Goal: Information Seeking & Learning: Learn about a topic

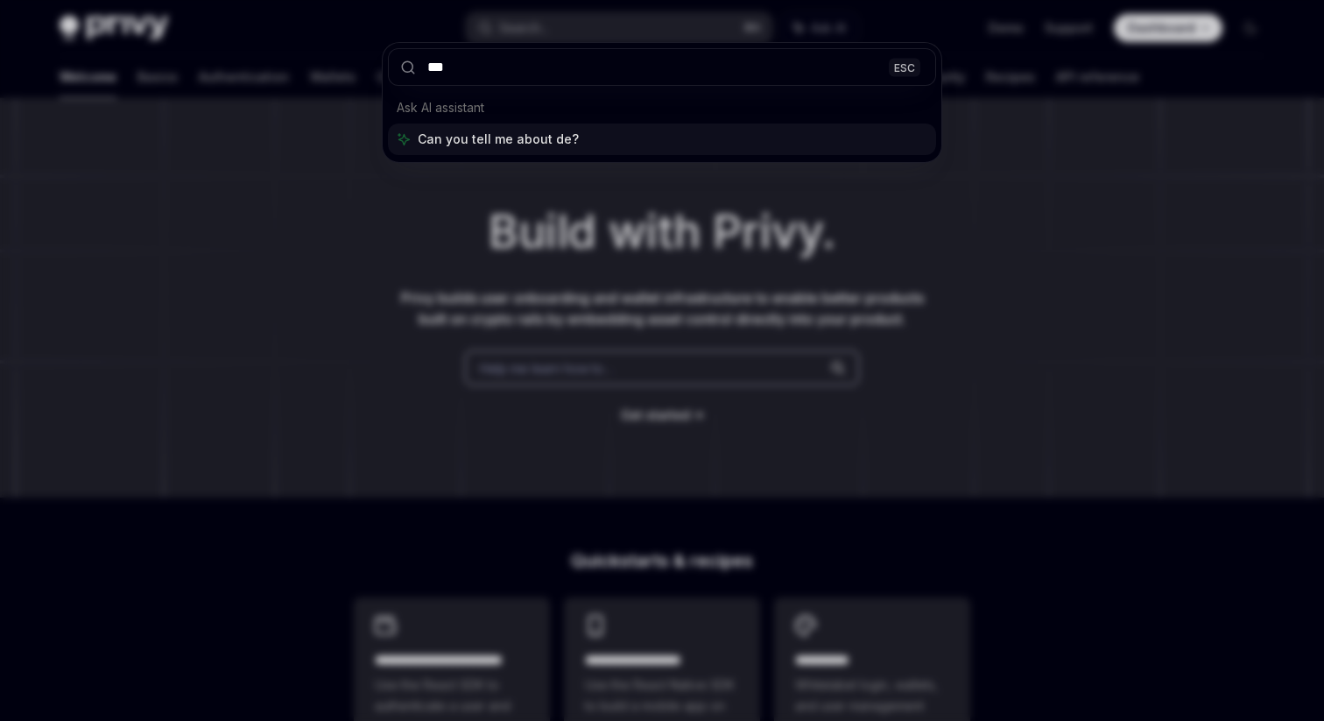
type input "****"
type textarea "*"
type input "********"
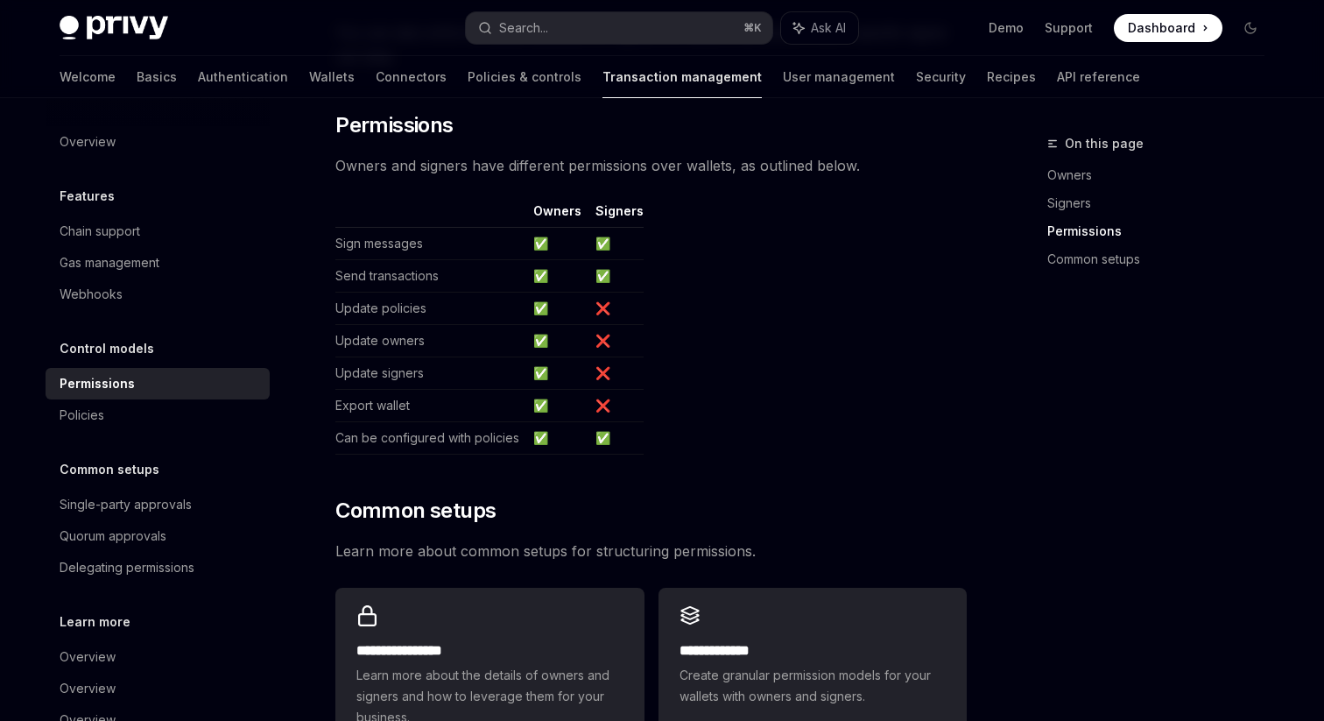
scroll to position [1065, 0]
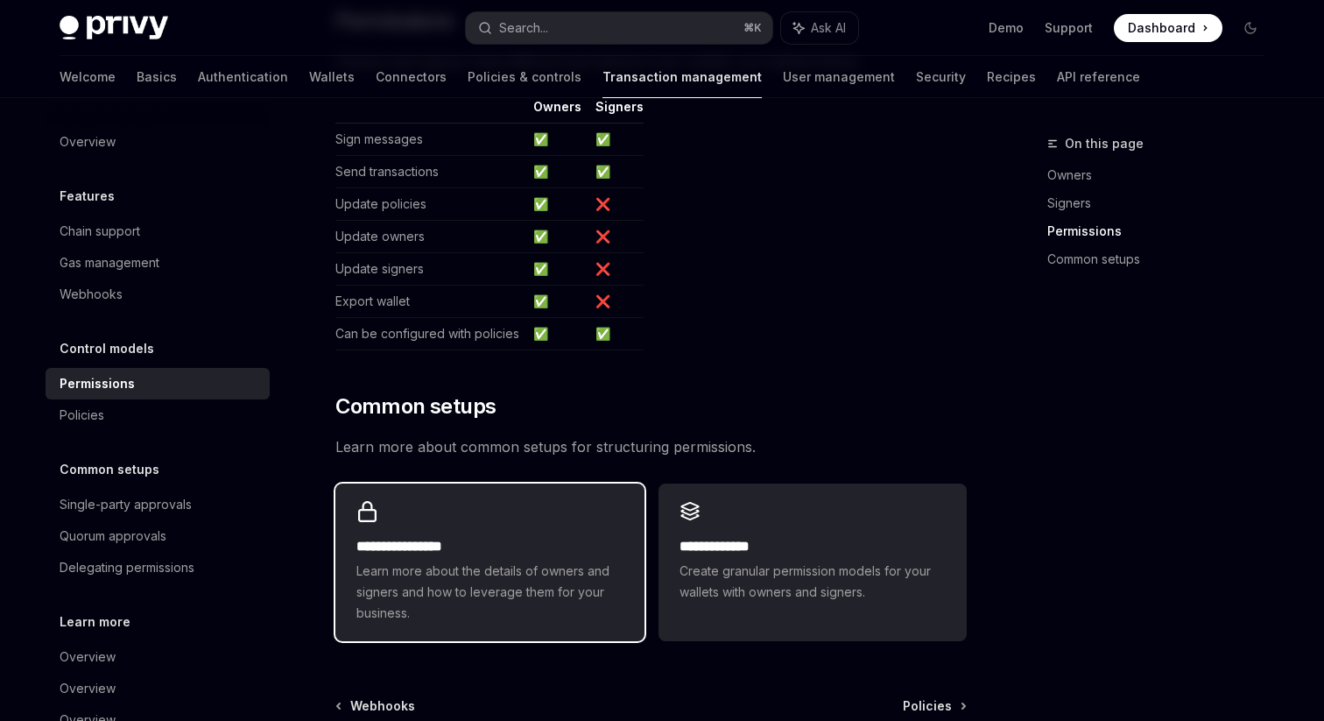
click at [574, 536] on h2 "**********" at bounding box center [490, 546] width 266 height 21
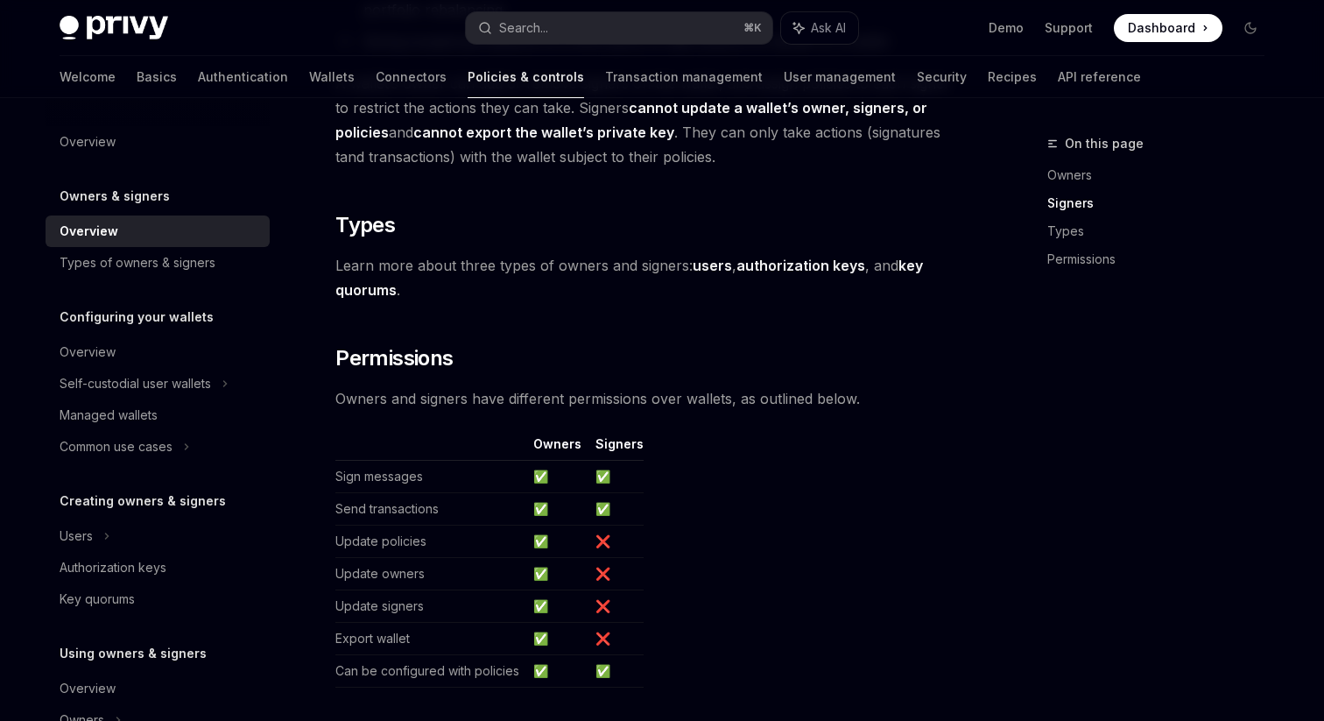
scroll to position [1494, 0]
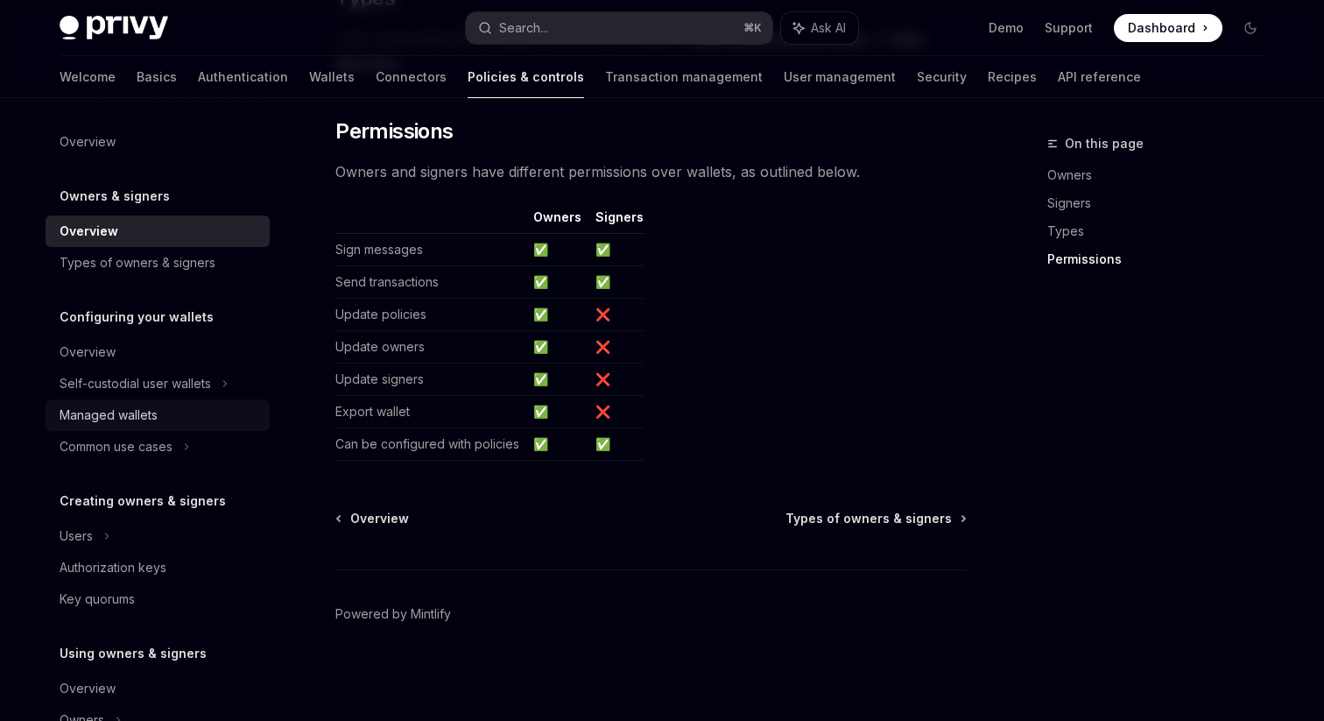
click at [142, 422] on div "Managed wallets" at bounding box center [109, 415] width 98 height 21
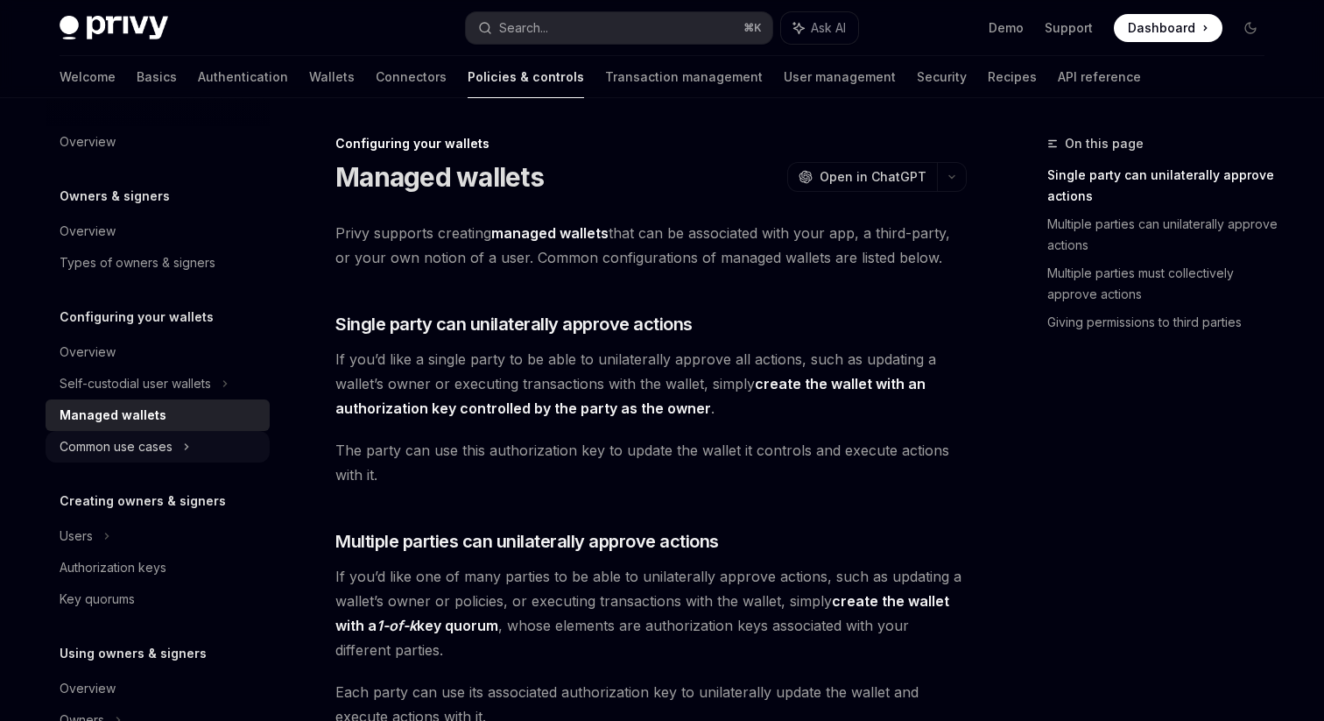
click at [142, 455] on div "Common use cases" at bounding box center [116, 446] width 113 height 21
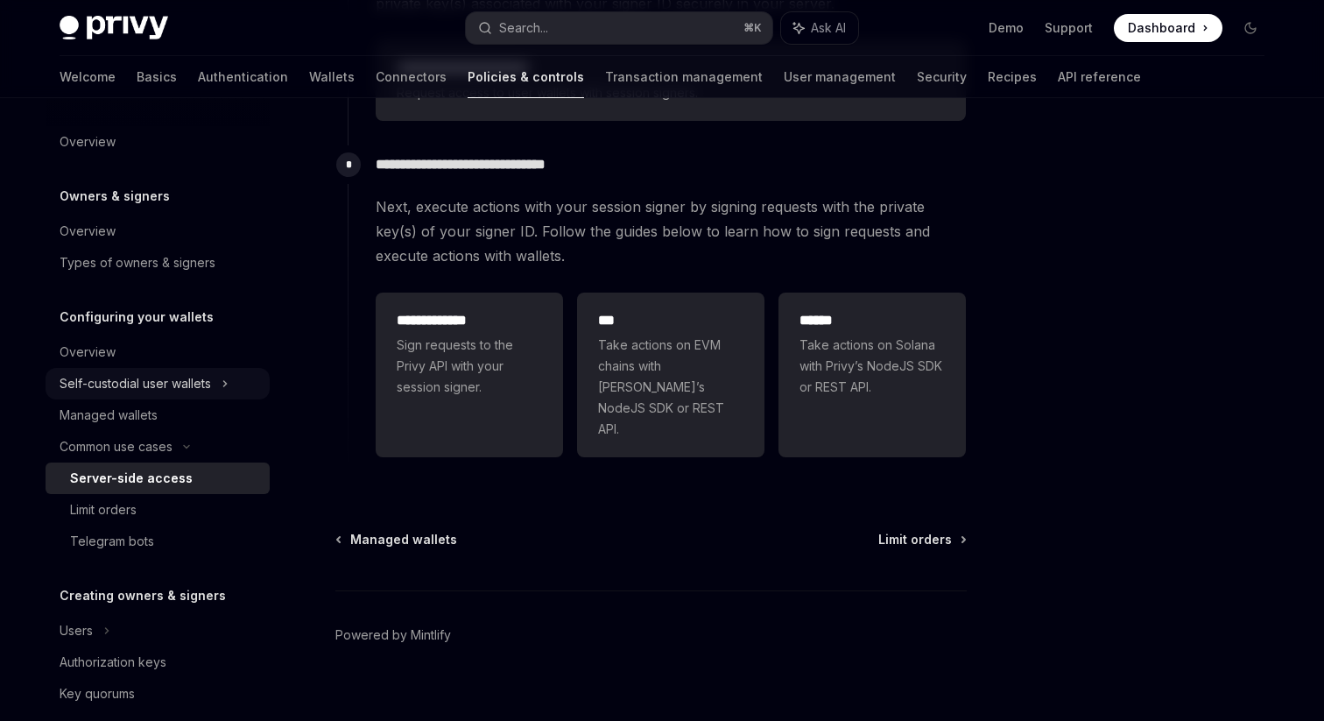
click at [170, 392] on div "Self-custodial user wallets" at bounding box center [136, 383] width 152 height 21
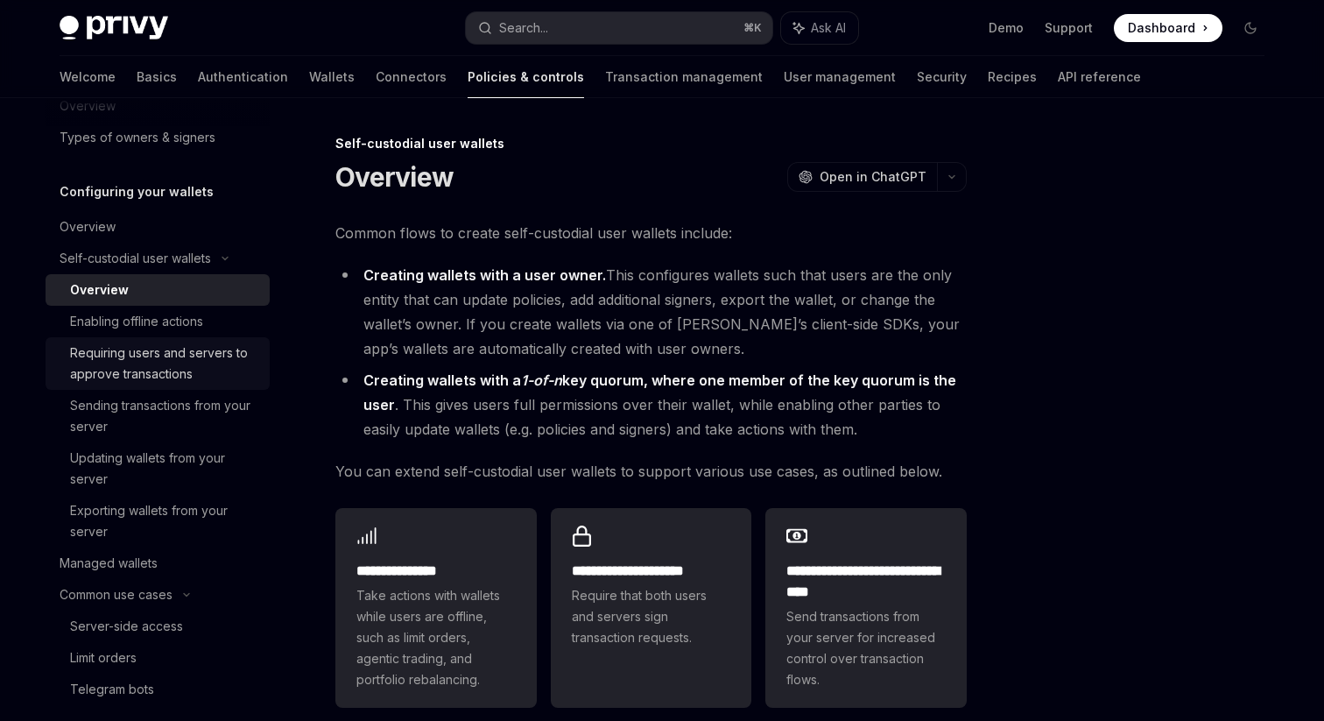
scroll to position [170, 0]
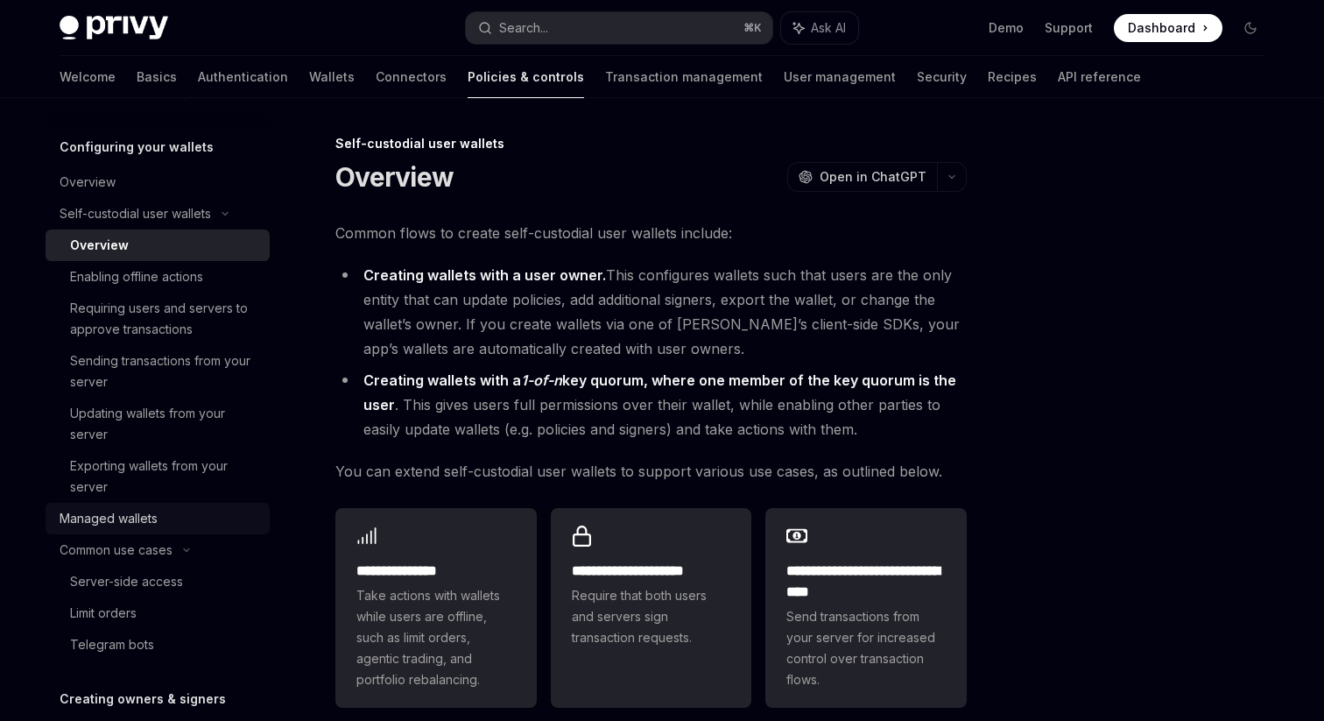
click at [153, 509] on div "Managed wallets" at bounding box center [109, 518] width 98 height 21
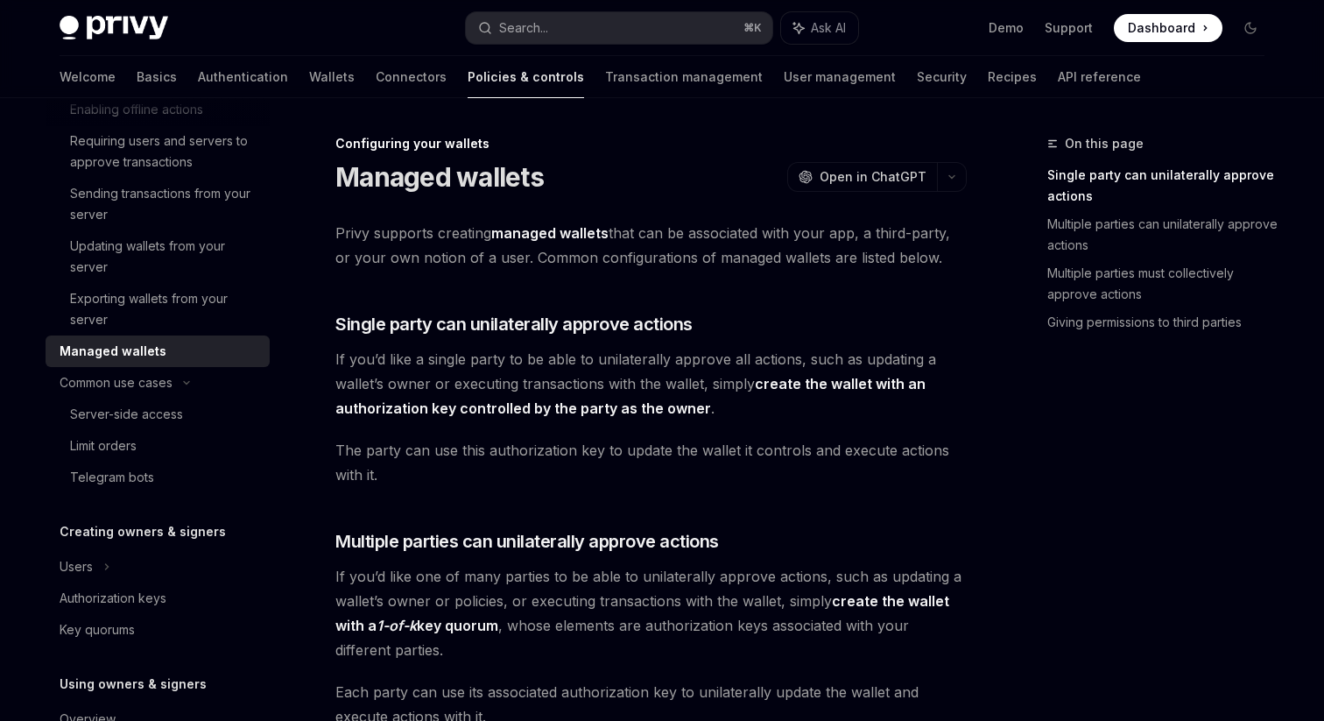
scroll to position [456, 0]
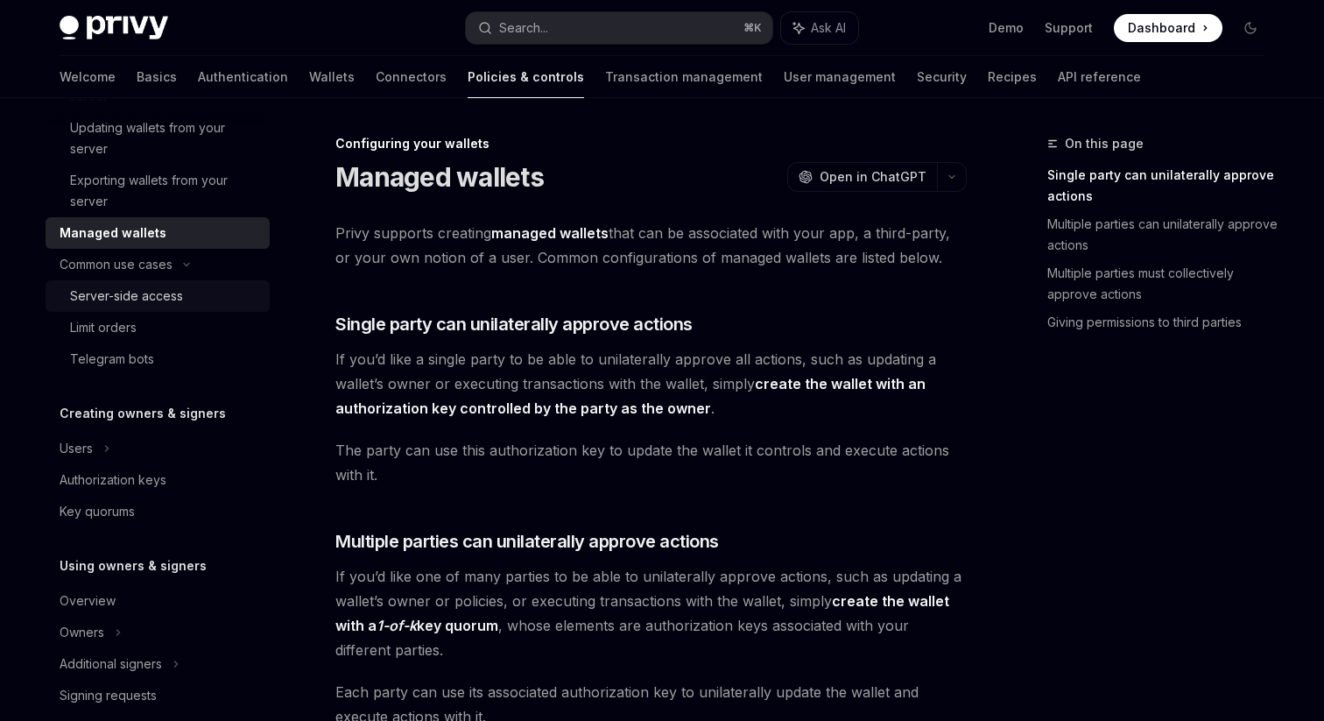
click at [175, 295] on div "Server-side access" at bounding box center [126, 296] width 113 height 21
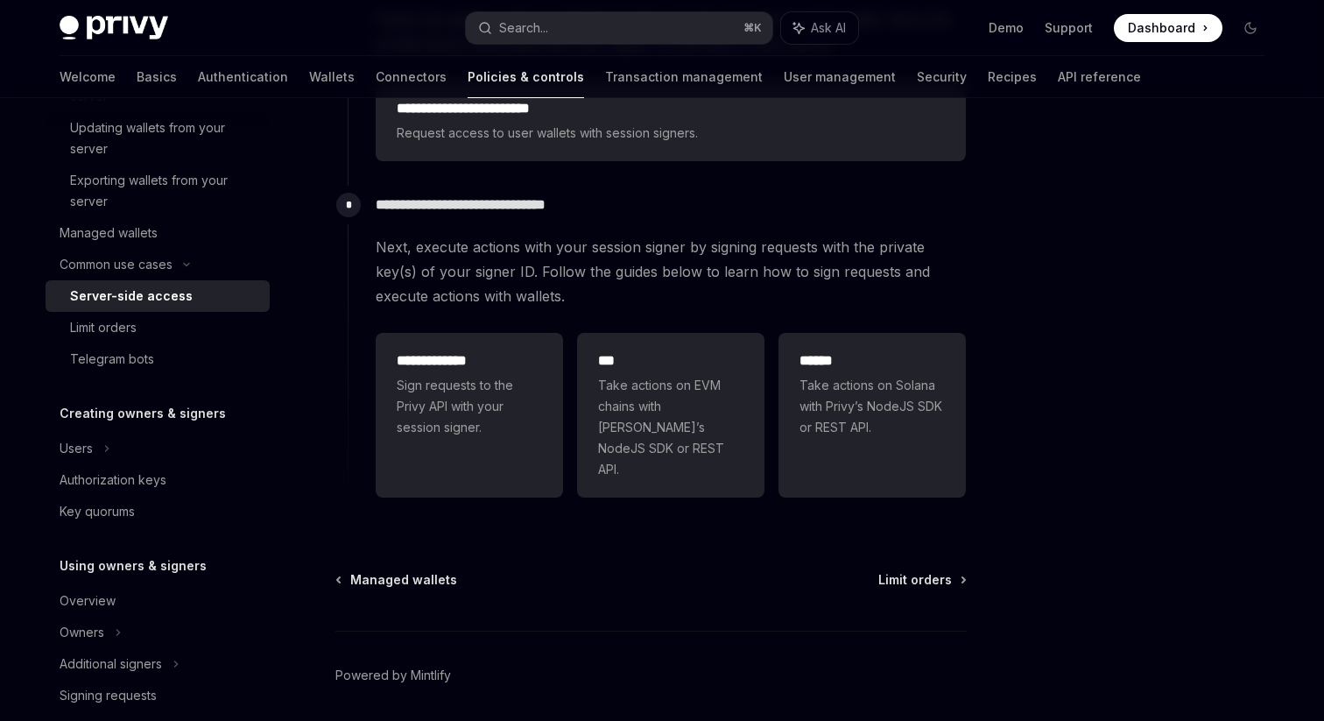
scroll to position [568, 0]
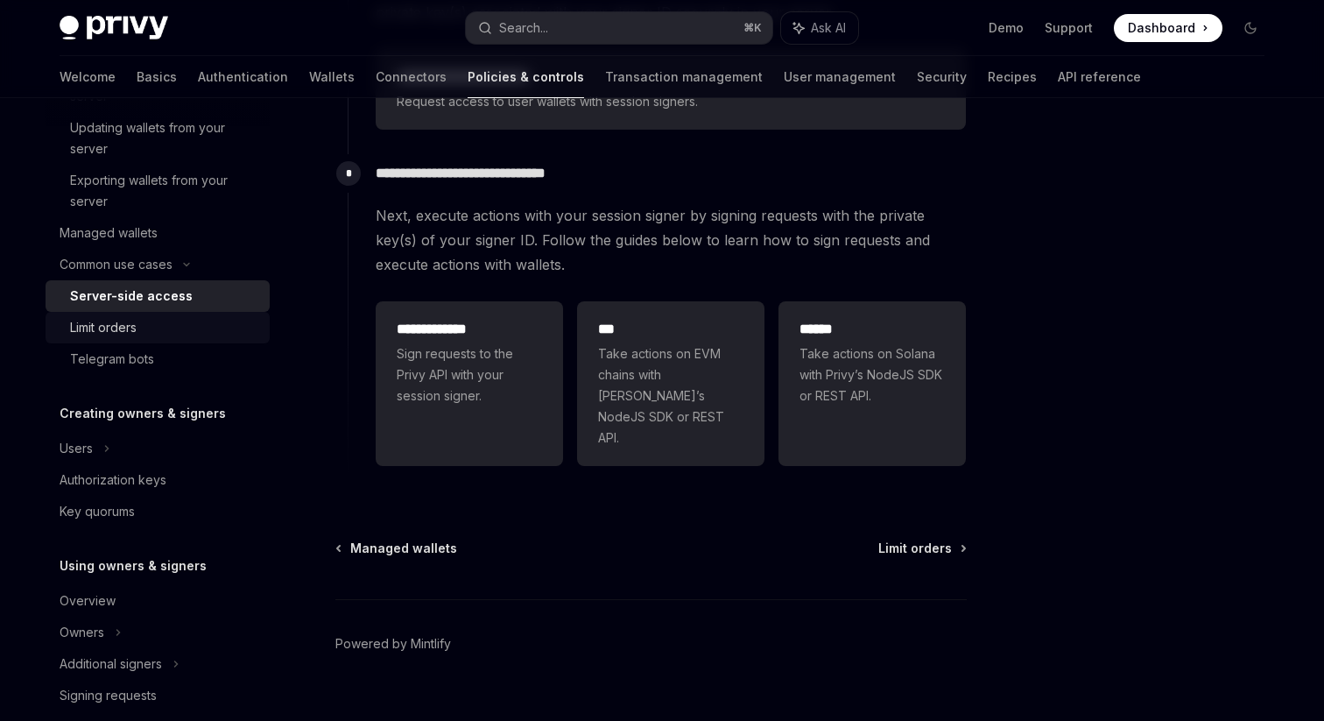
click at [118, 327] on div "Limit orders" at bounding box center [103, 327] width 67 height 21
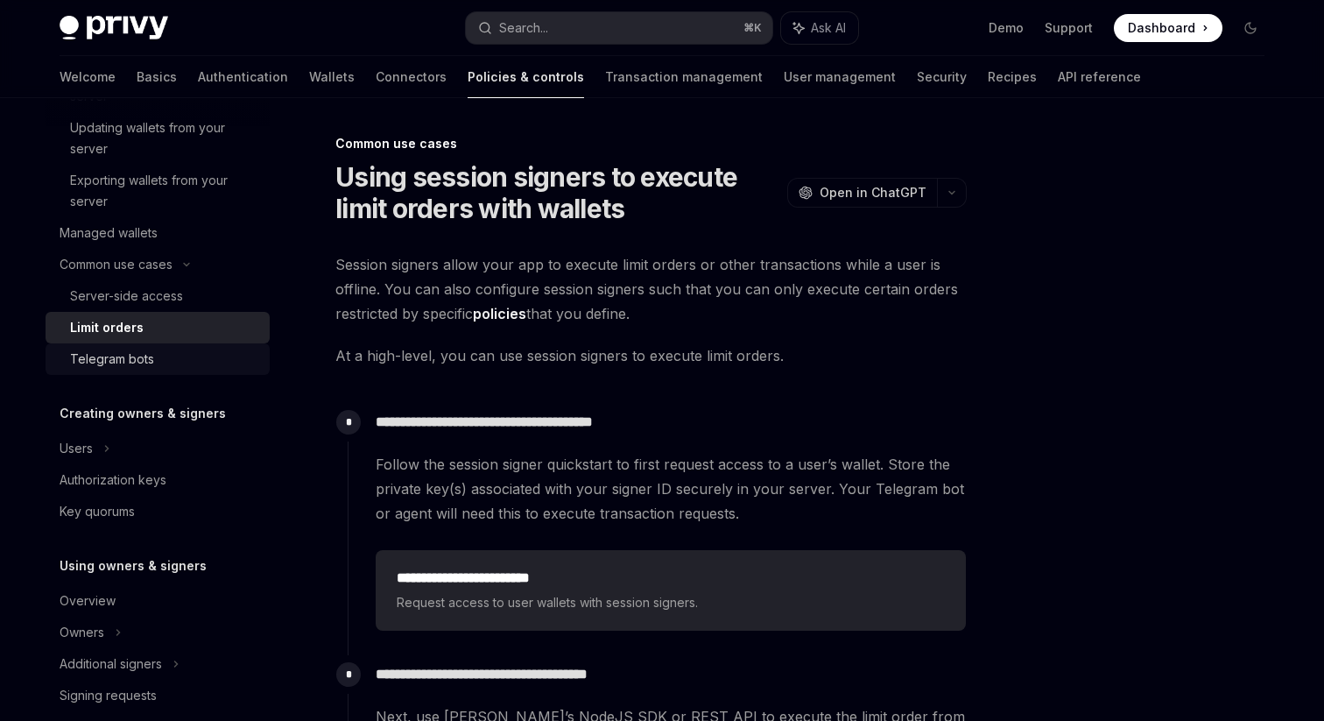
click at [123, 360] on div "Telegram bots" at bounding box center [112, 359] width 84 height 21
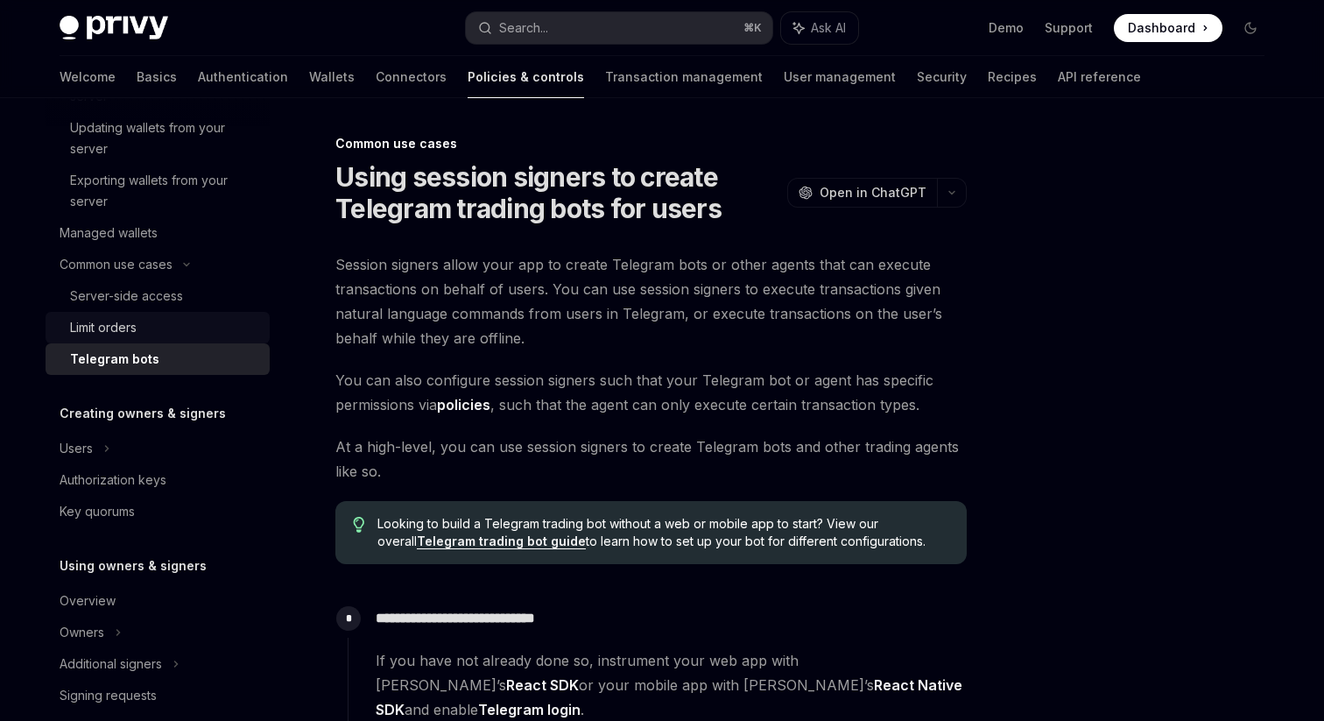
click at [123, 329] on div "Limit orders" at bounding box center [103, 327] width 67 height 21
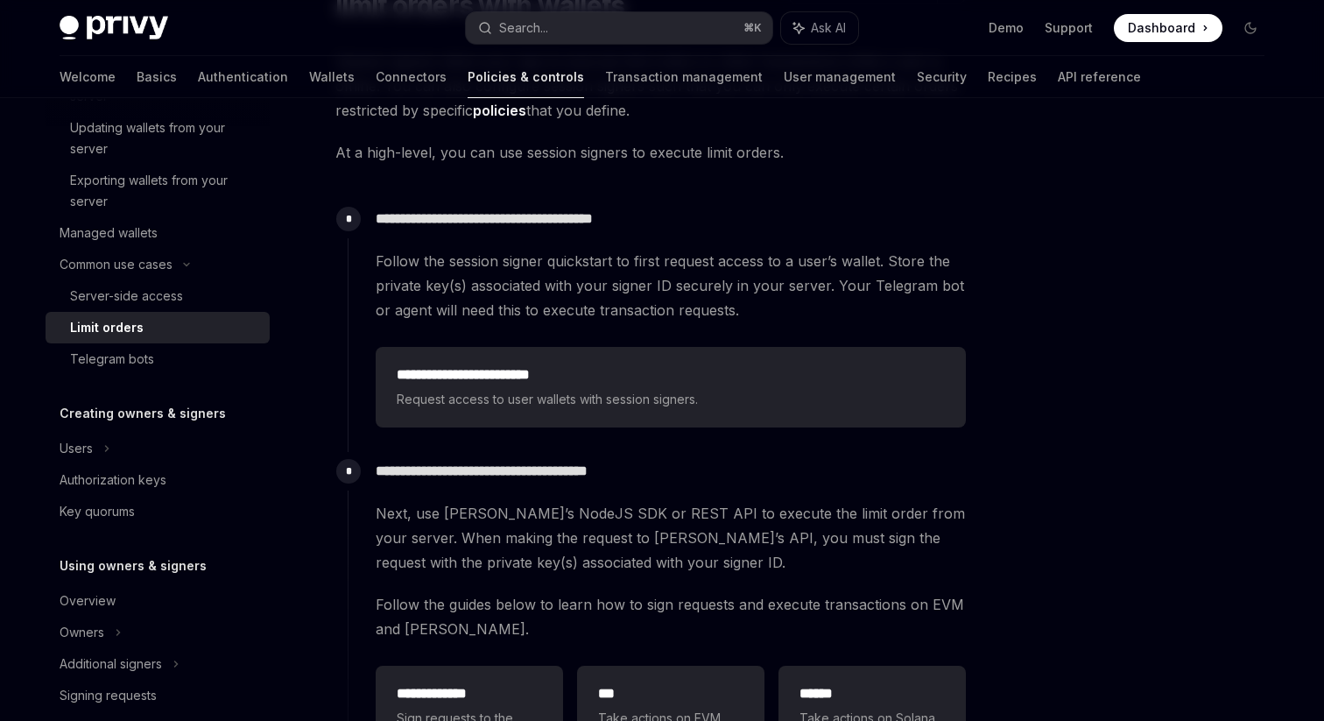
scroll to position [201, 0]
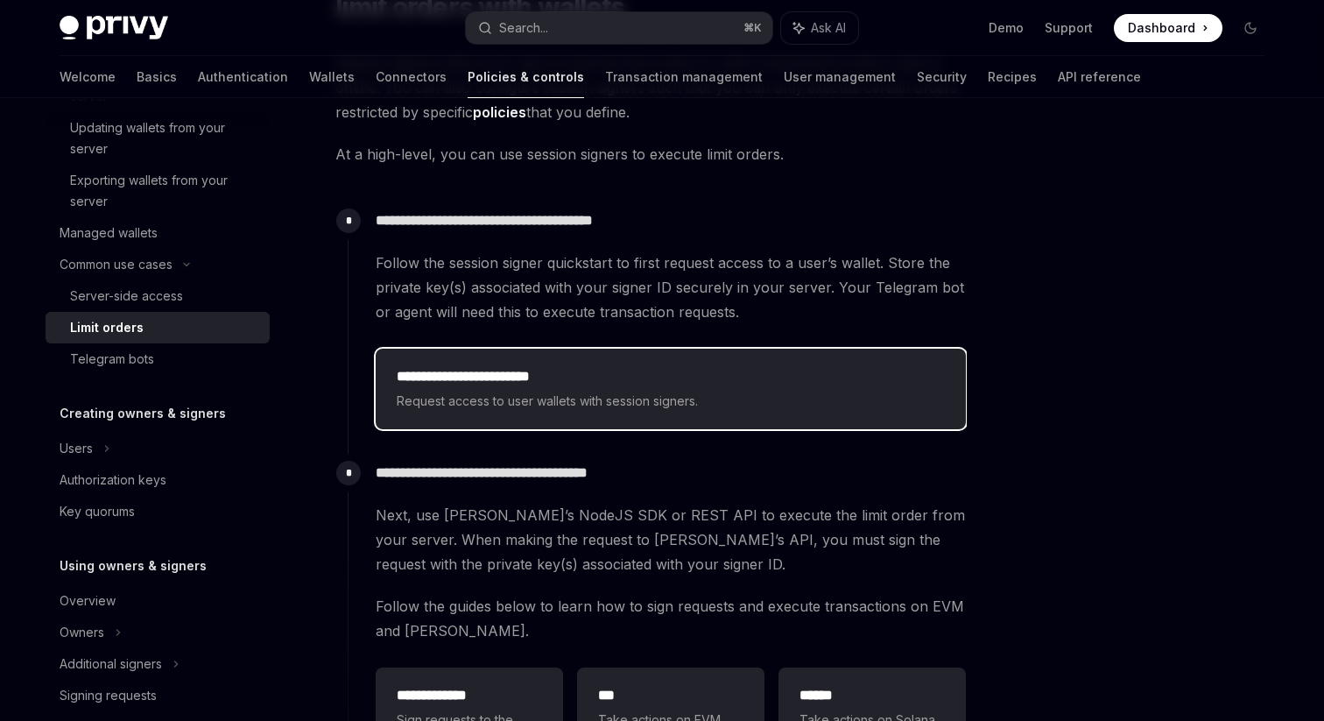
click at [656, 380] on h2 "**********" at bounding box center [671, 376] width 548 height 21
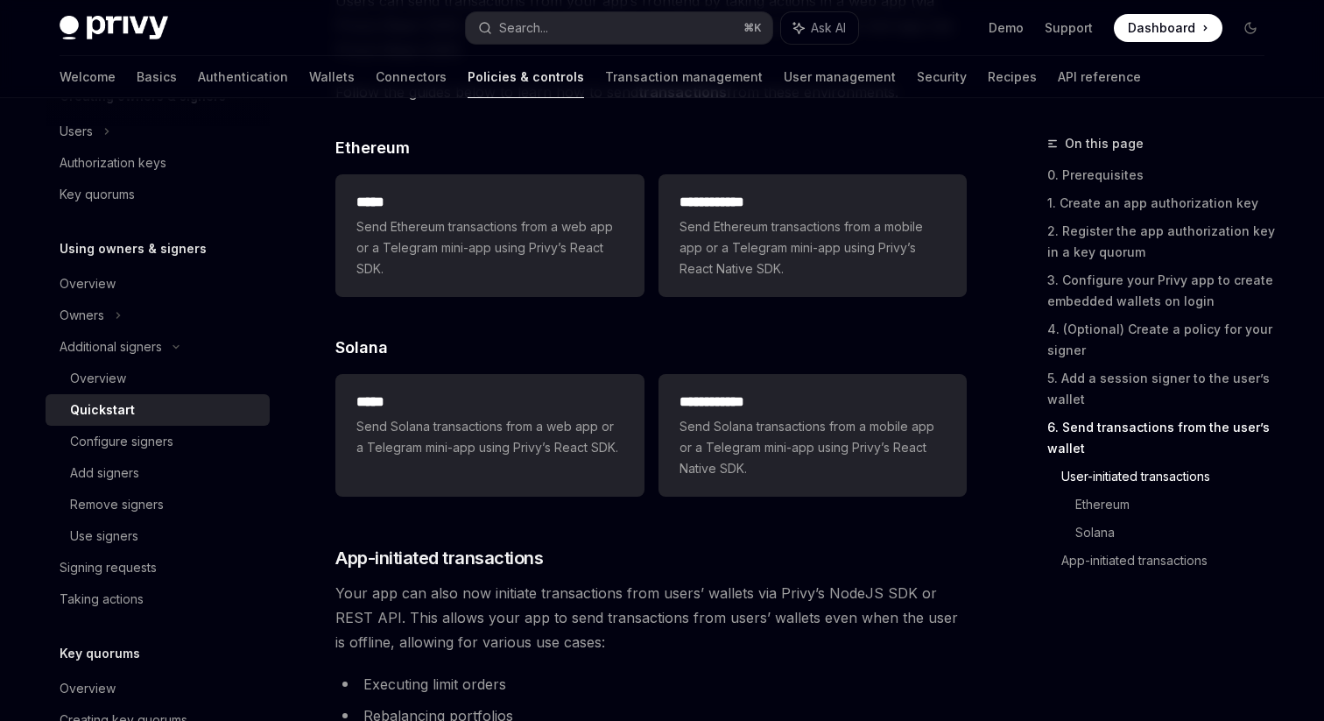
scroll to position [3741, 0]
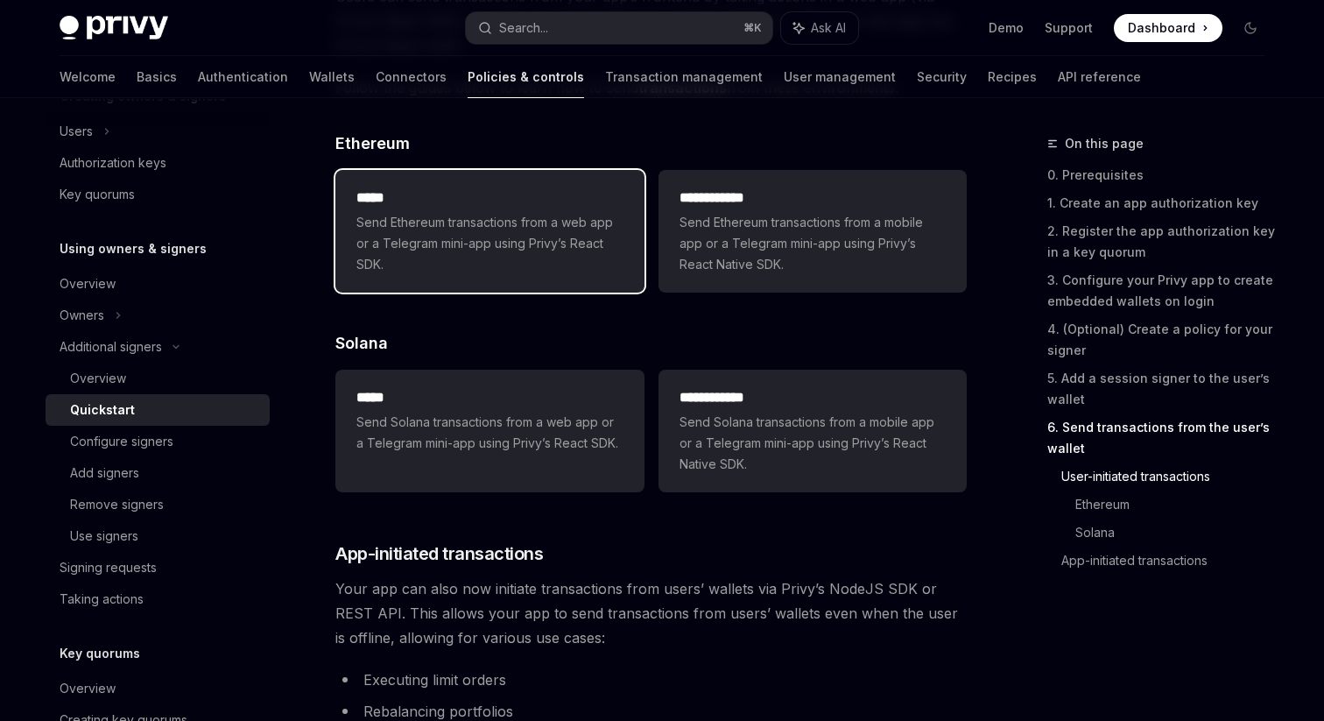
click at [589, 250] on span "Send Ethereum transactions from a web app or a Telegram mini-app using Privy’s …" at bounding box center [490, 243] width 266 height 63
type textarea "*"
